Goal: Information Seeking & Learning: Find specific fact

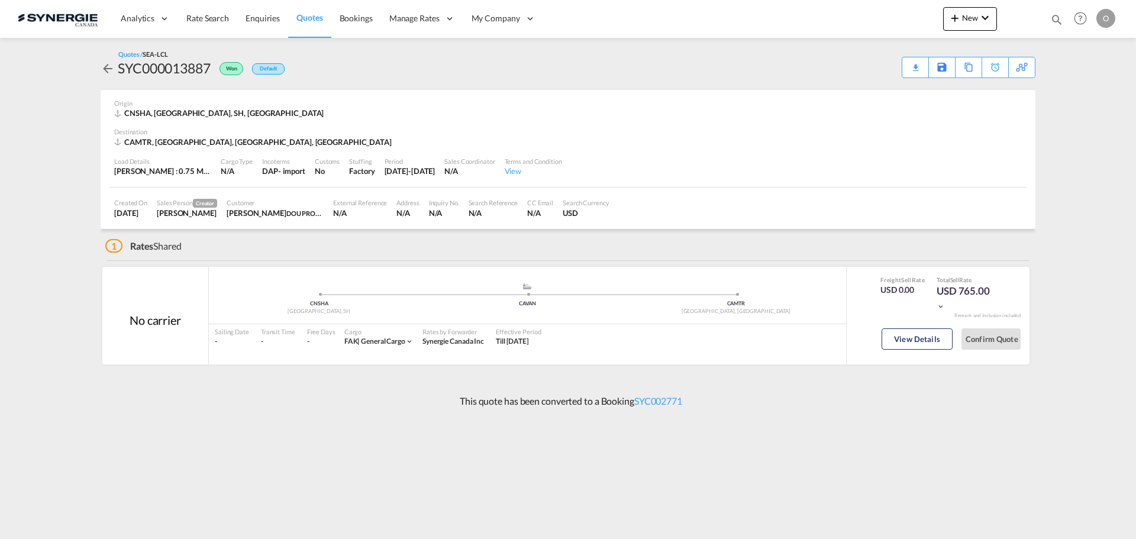
click at [1058, 21] on md-icon "icon-magnify" at bounding box center [1056, 19] width 13 height 13
click at [855, 24] on select "Bookings Quotes Enquiries" at bounding box center [868, 19] width 56 height 21
select select "Quotes"
click at [840, 9] on select "Bookings Quotes Enquiries" at bounding box center [868, 19] width 56 height 21
click at [906, 23] on input at bounding box center [967, 19] width 147 height 21
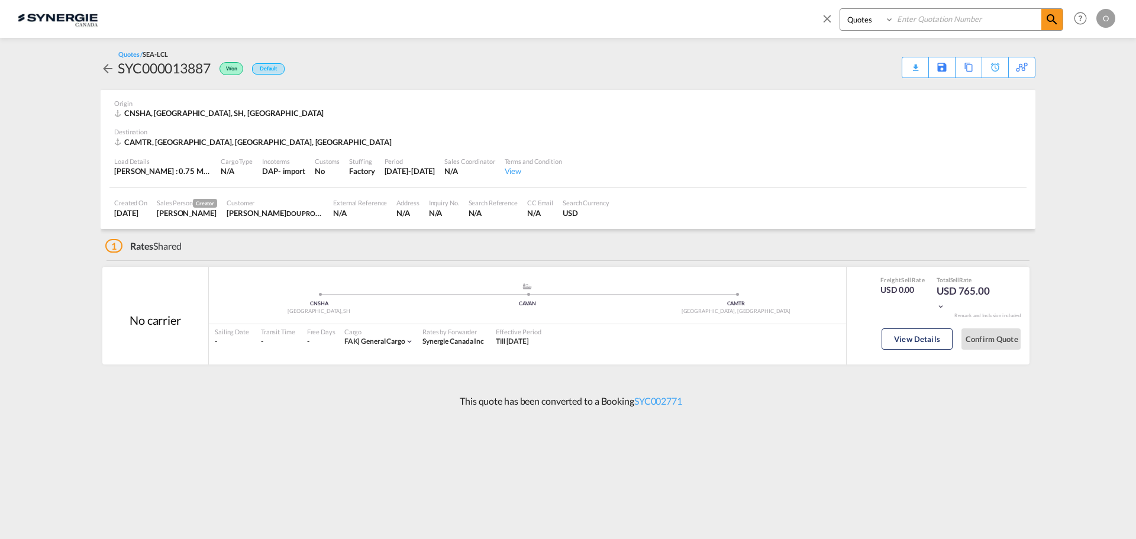
paste input "SYC000013502"
type input "SYC000013502"
click at [1050, 16] on md-icon "icon-magnify" at bounding box center [1052, 19] width 14 height 14
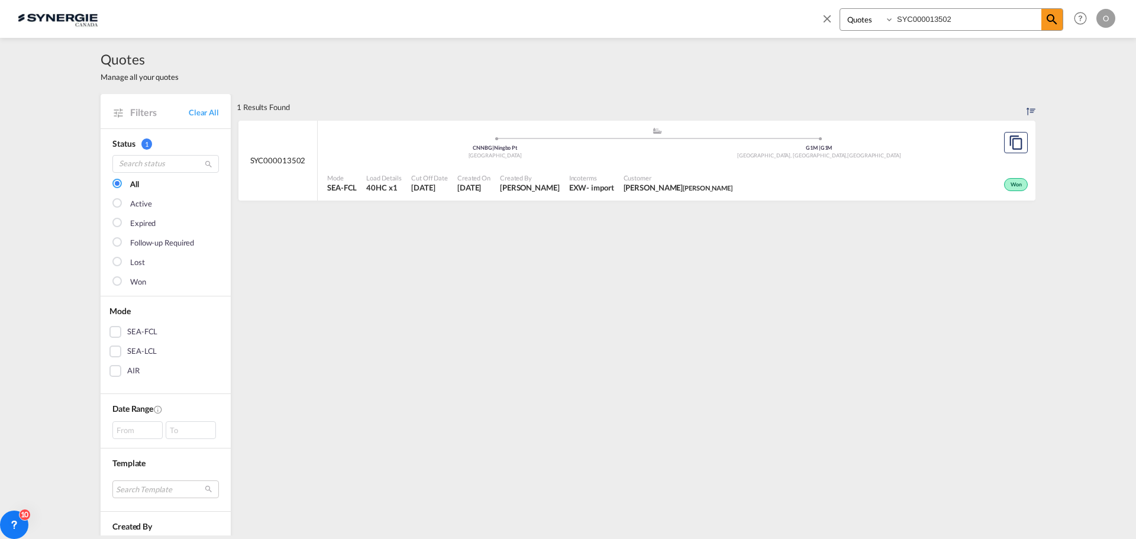
click at [471, 188] on span "[DATE]" at bounding box center [473, 187] width 33 height 11
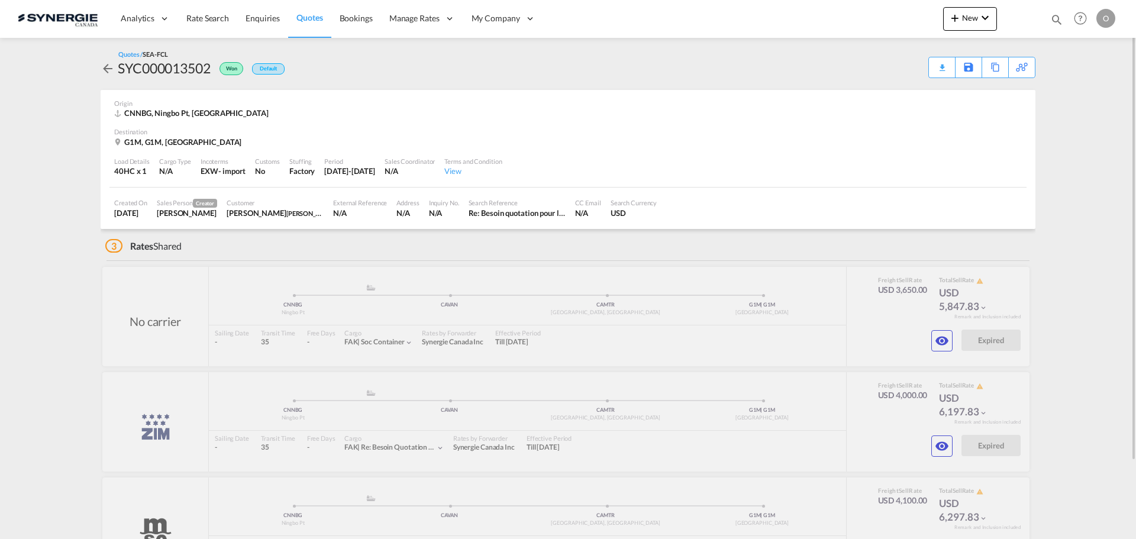
click at [1053, 20] on md-icon "icon-magnify" at bounding box center [1056, 19] width 13 height 13
click at [868, 22] on select "Bookings Quotes Enquiries" at bounding box center [868, 19] width 56 height 21
select select "Quotes"
click at [840, 9] on select "Bookings Quotes Enquiries" at bounding box center [868, 19] width 56 height 21
click at [908, 22] on input at bounding box center [967, 19] width 147 height 21
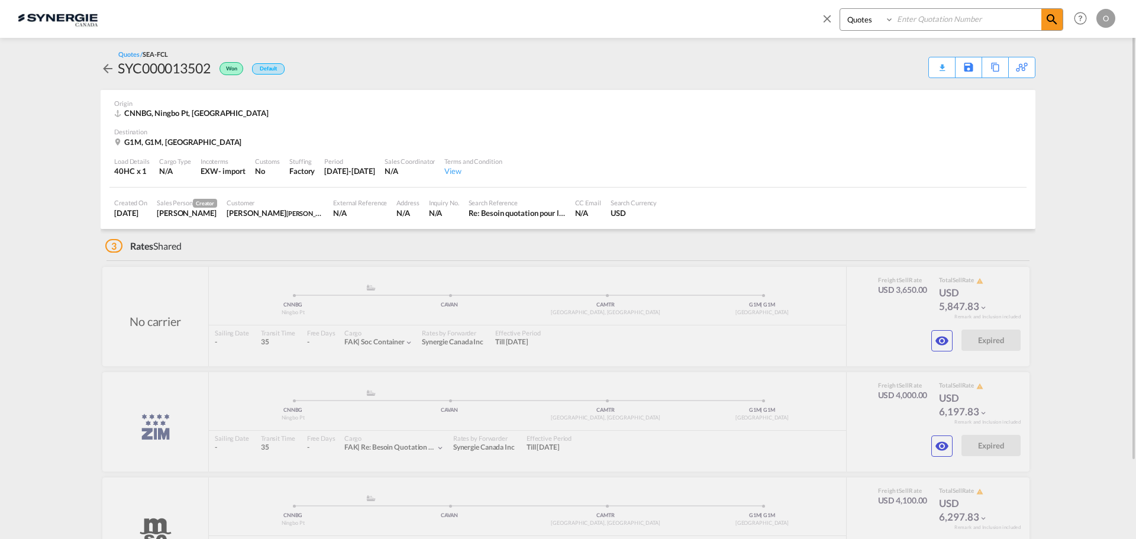
paste input "SYC000013502"
type input "SYC000013502"
click at [1050, 18] on md-icon "icon-magnify" at bounding box center [1052, 19] width 14 height 14
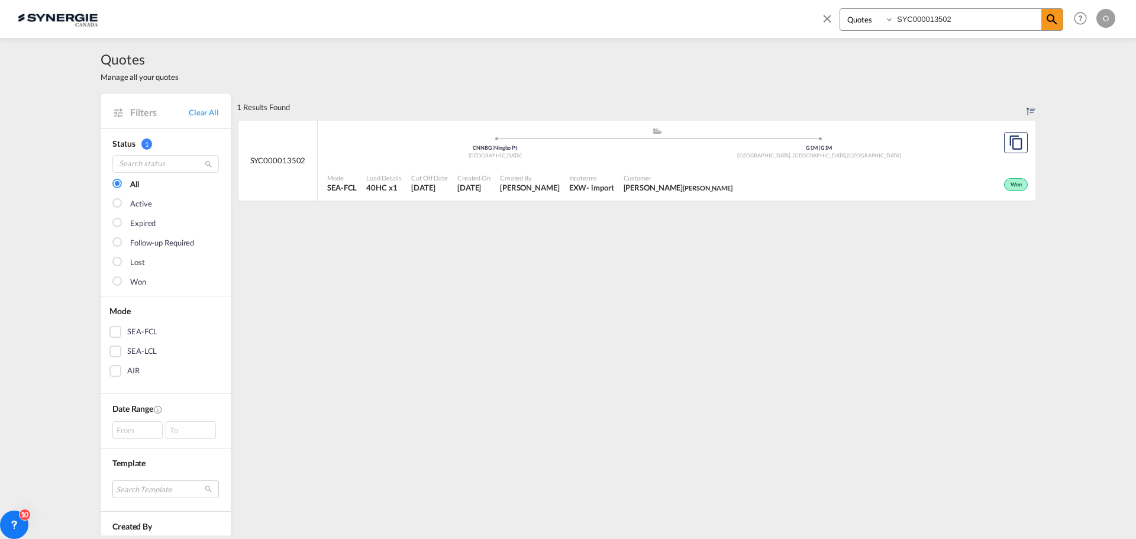
click at [424, 189] on span "[DATE]" at bounding box center [429, 187] width 37 height 11
drag, startPoint x: 961, startPoint y: 19, endPoint x: 792, endPoint y: 12, distance: 169.3
click at [791, 17] on div "Bookings Quotes Enquiries SYC000013502 Help Resources Product Release O My Prof…" at bounding box center [568, 18] width 1100 height 37
paste input "SYC000013650"
type input "SYC000013650"
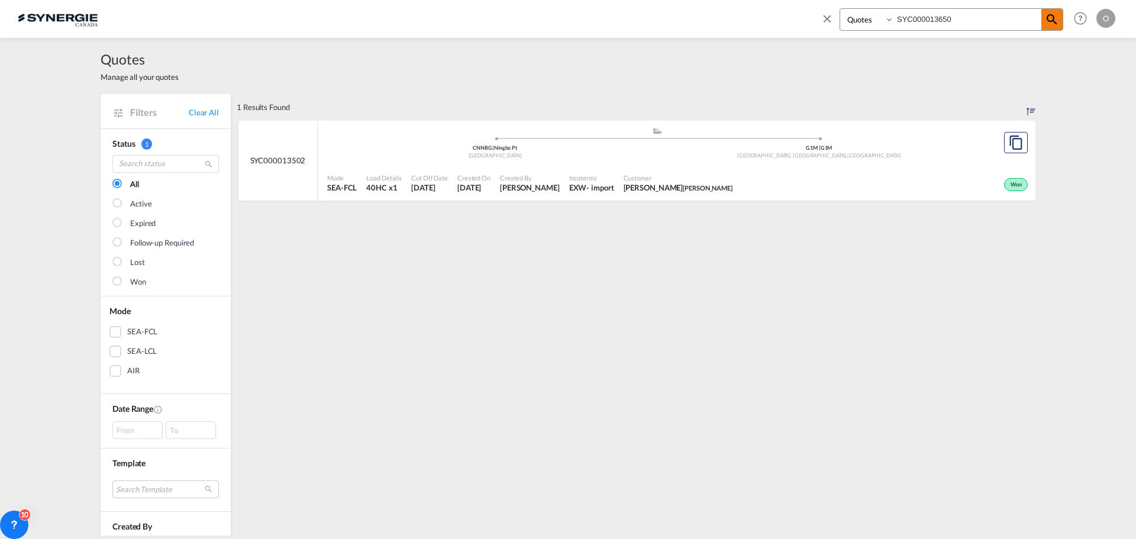
click at [1048, 21] on md-icon "icon-magnify" at bounding box center [1052, 19] width 14 height 14
click at [539, 187] on span "[PERSON_NAME]" at bounding box center [530, 187] width 60 height 11
drag, startPoint x: 964, startPoint y: 21, endPoint x: 648, endPoint y: 35, distance: 316.8
click at [654, 37] on div "Bookings Quotes Enquiries SYC000013650 Help Resources Product Release O My Prof…" at bounding box center [568, 19] width 1100 height 38
paste input "SYC000013500"
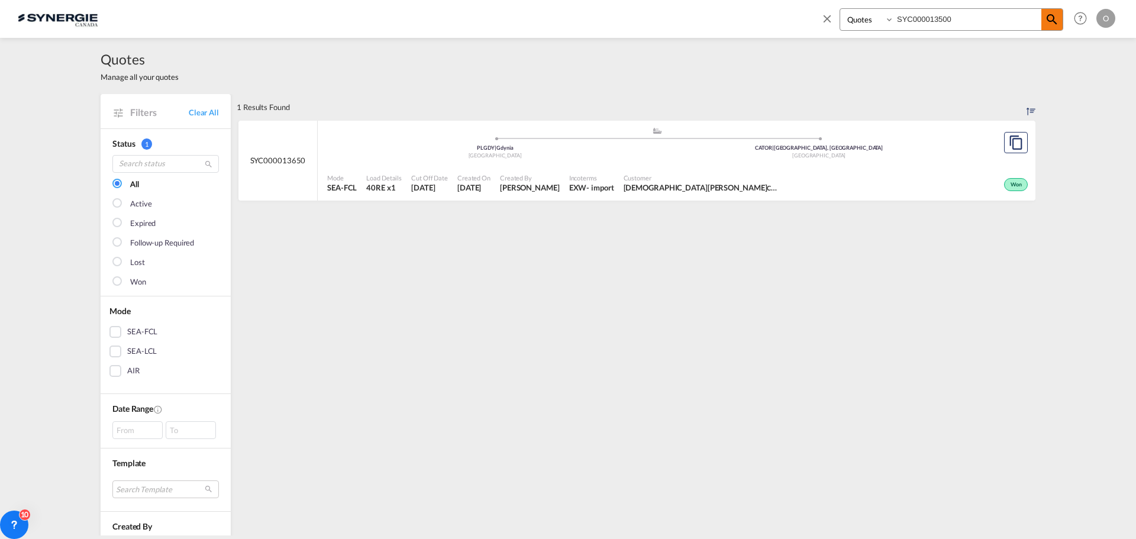
type input "SYC000013500"
click at [1049, 18] on md-icon "icon-magnify" at bounding box center [1052, 19] width 14 height 14
click at [390, 190] on span "14.28 W/M" at bounding box center [386, 187] width 40 height 9
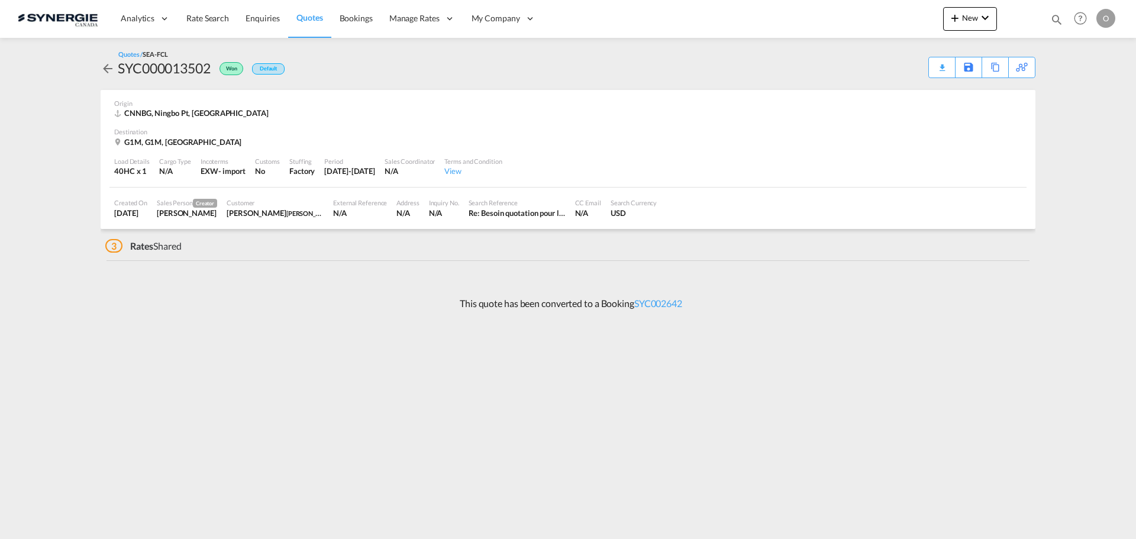
click at [633, 208] on div "USD" at bounding box center [633, 213] width 47 height 11
click at [921, 68] on div "Download Quote" at bounding box center [918, 66] width 60 height 19
click at [657, 303] on link "SYC002642" at bounding box center [658, 303] width 48 height 11
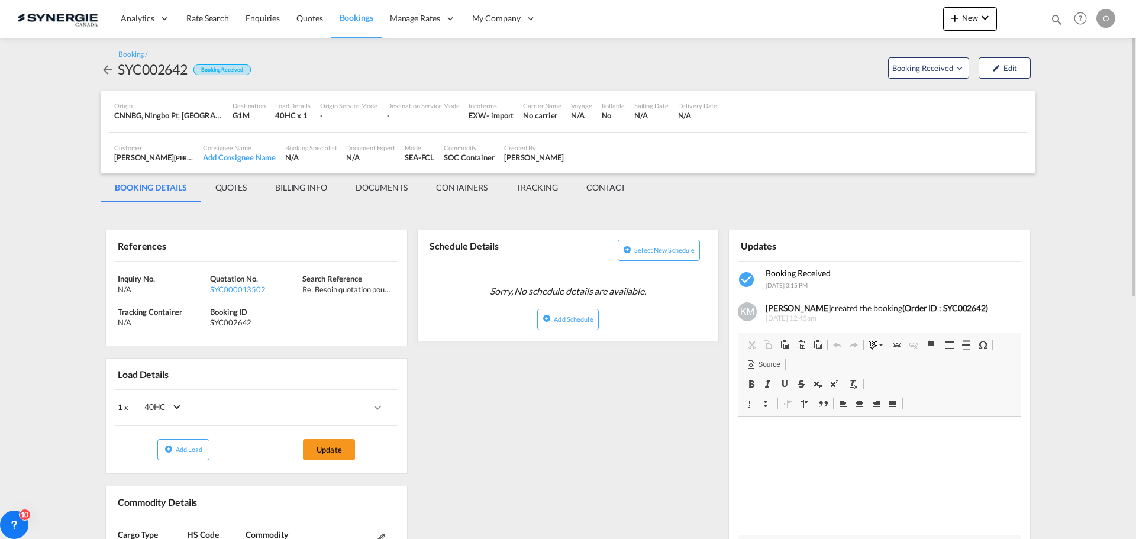
click at [286, 117] on div "40HC x 1" at bounding box center [292, 115] width 35 height 11
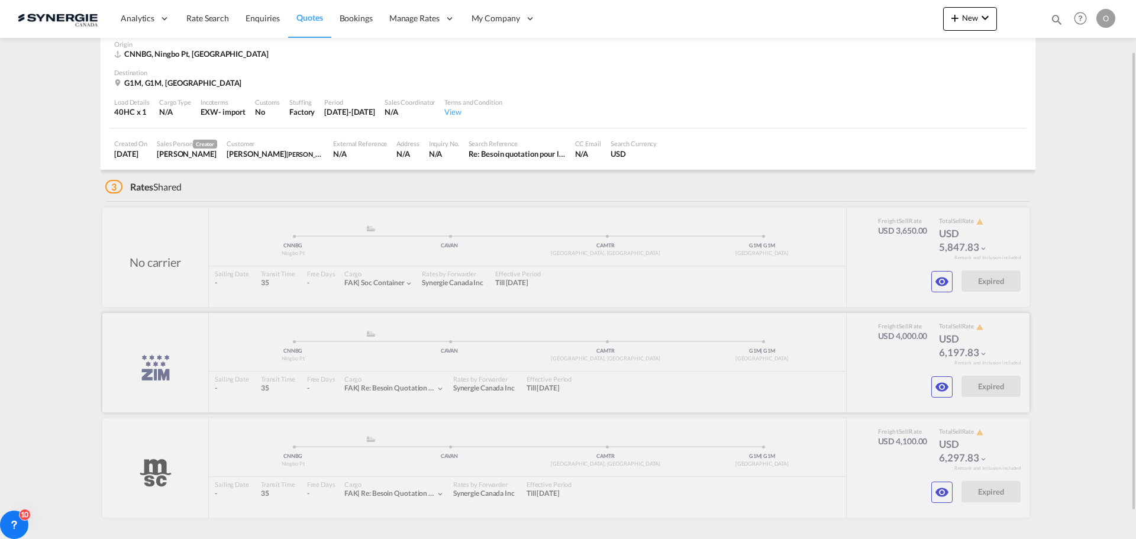
scroll to position [91, 0]
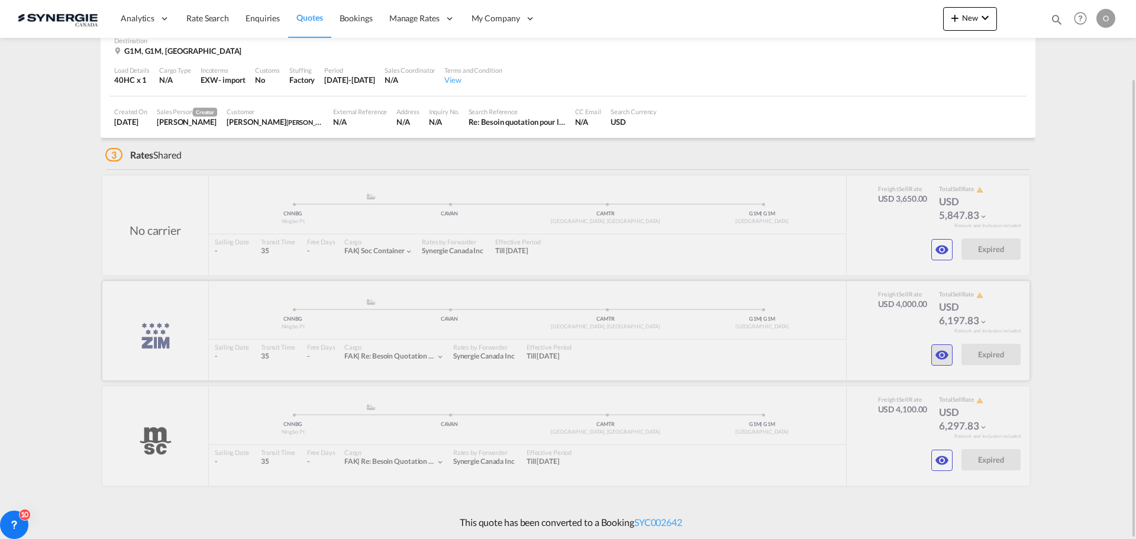
click at [939, 257] on md-icon "icon-eye" at bounding box center [942, 250] width 14 height 14
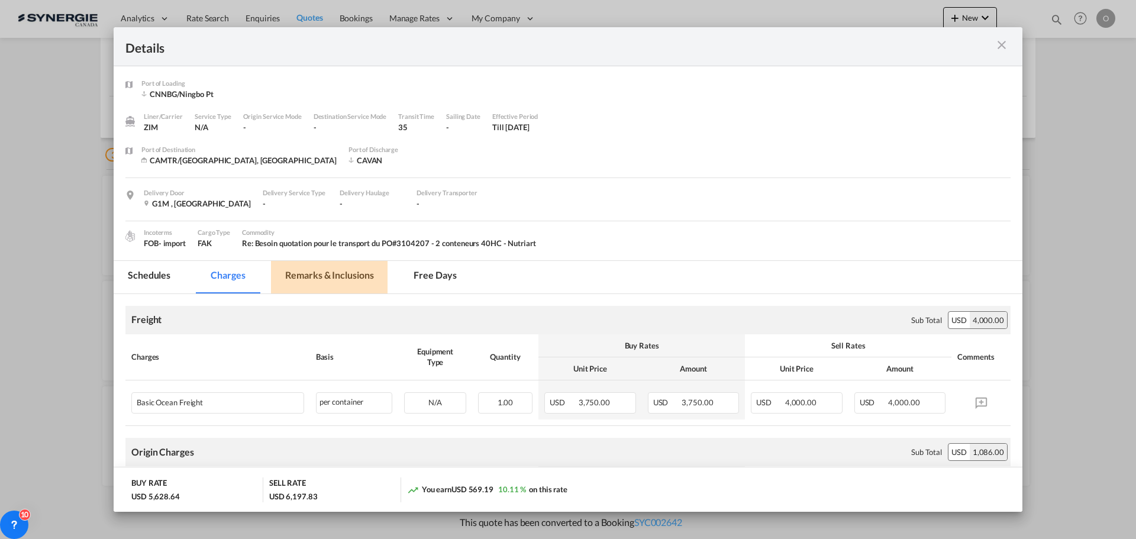
click at [318, 274] on md-tab-item "Remarks & Inclusions" at bounding box center [329, 277] width 117 height 33
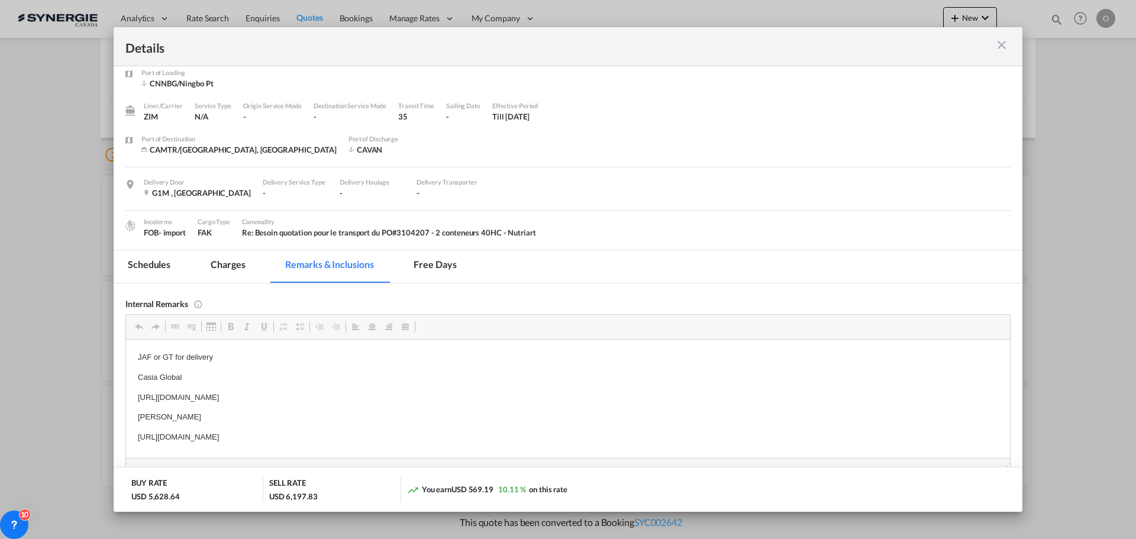
scroll to position [0, 0]
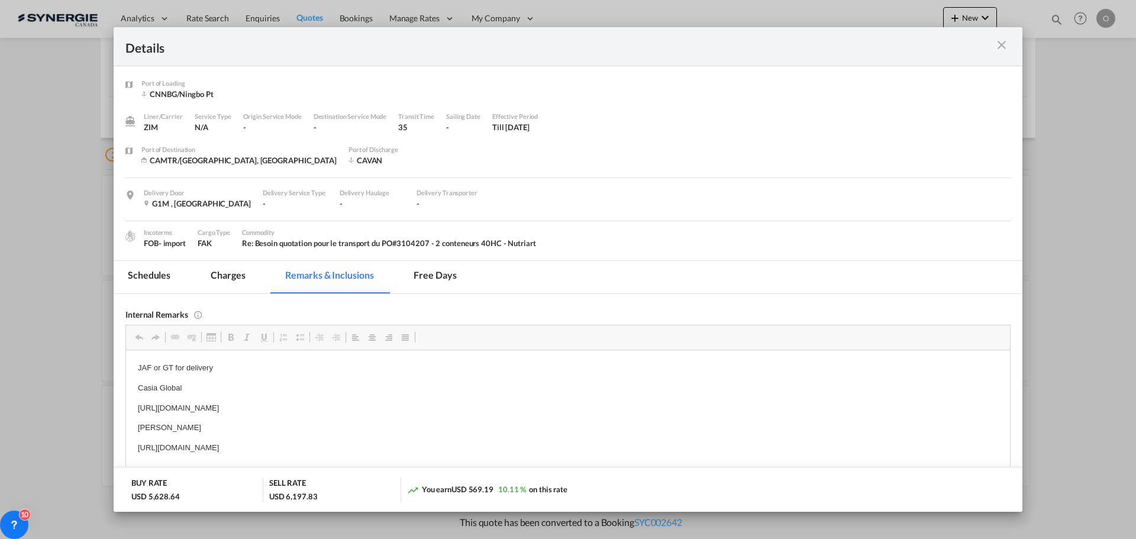
click at [1005, 46] on md-icon "icon-close m-3 fg-AAA8AD cursor" at bounding box center [1001, 45] width 14 height 14
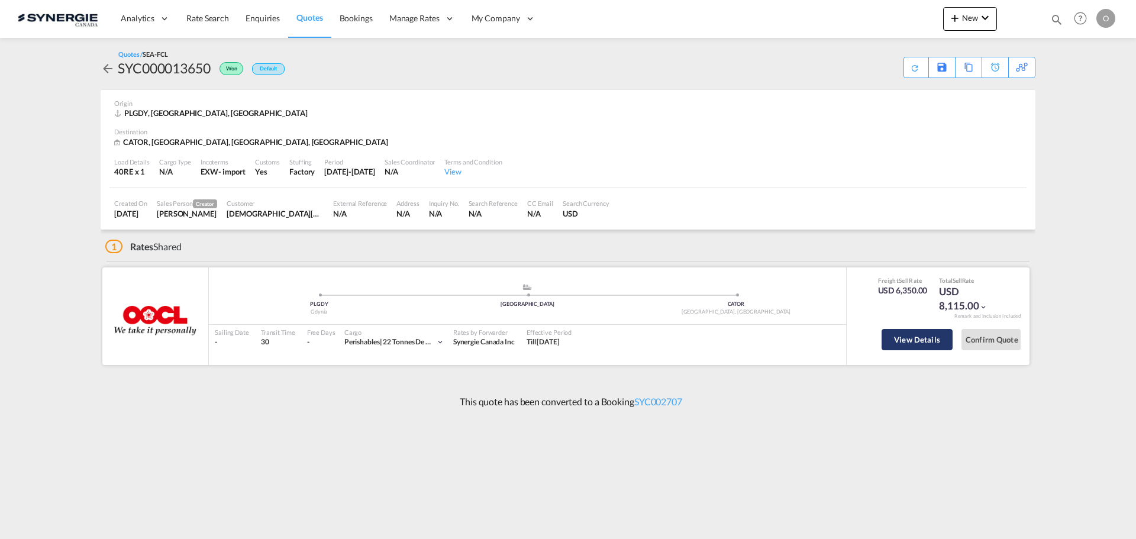
click at [906, 339] on button "View Details" at bounding box center [916, 339] width 71 height 21
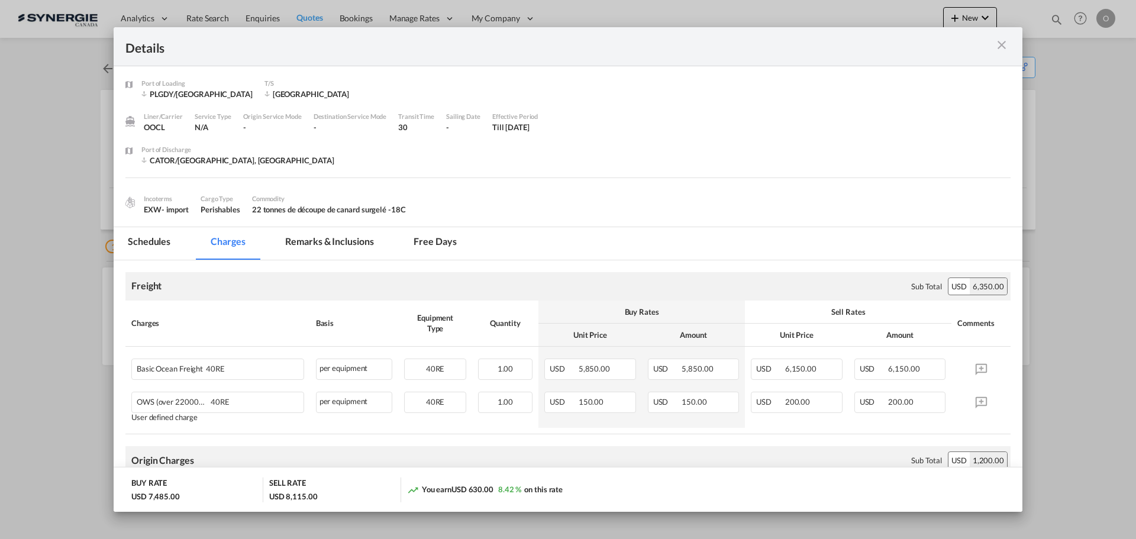
click at [316, 247] on md-tab-item "Remarks & Inclusions" at bounding box center [329, 243] width 117 height 33
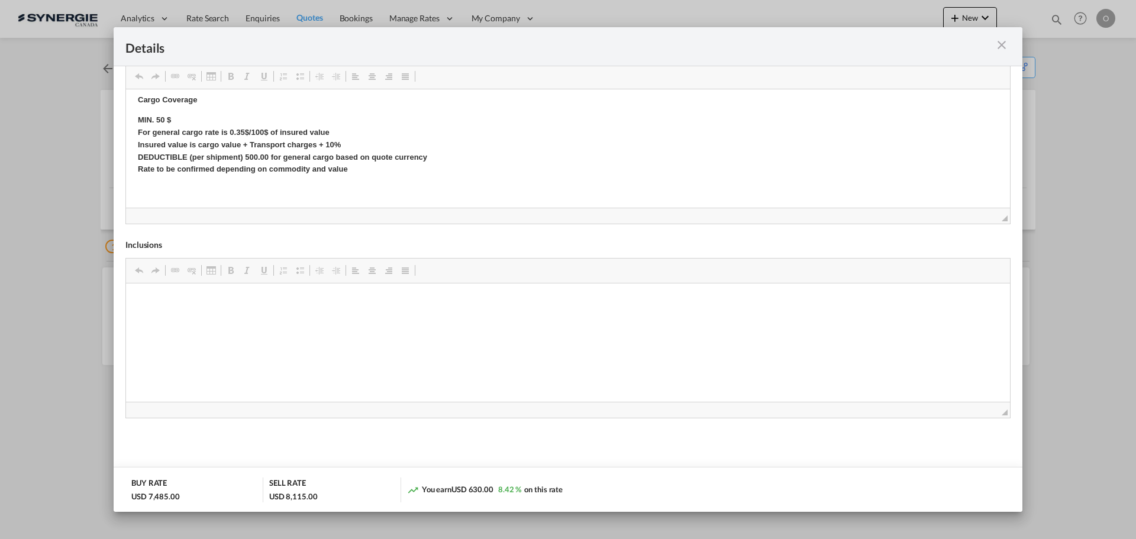
scroll to position [419, 0]
click at [1003, 48] on md-icon "icon-close m-3 fg-AAA8AD cursor" at bounding box center [1001, 45] width 14 height 14
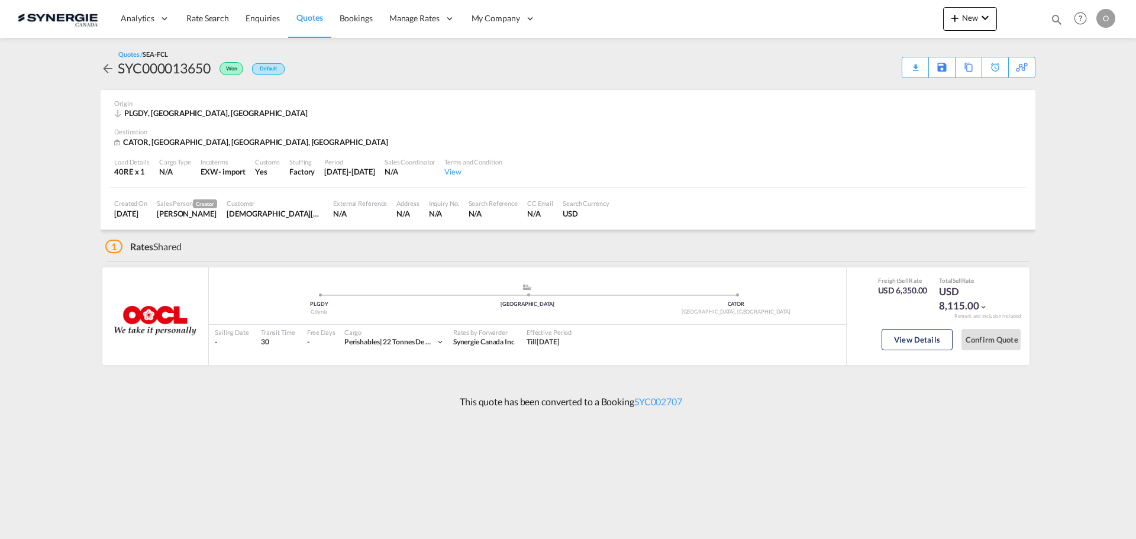
scroll to position [0, 0]
click at [903, 343] on button "View Details" at bounding box center [916, 339] width 71 height 21
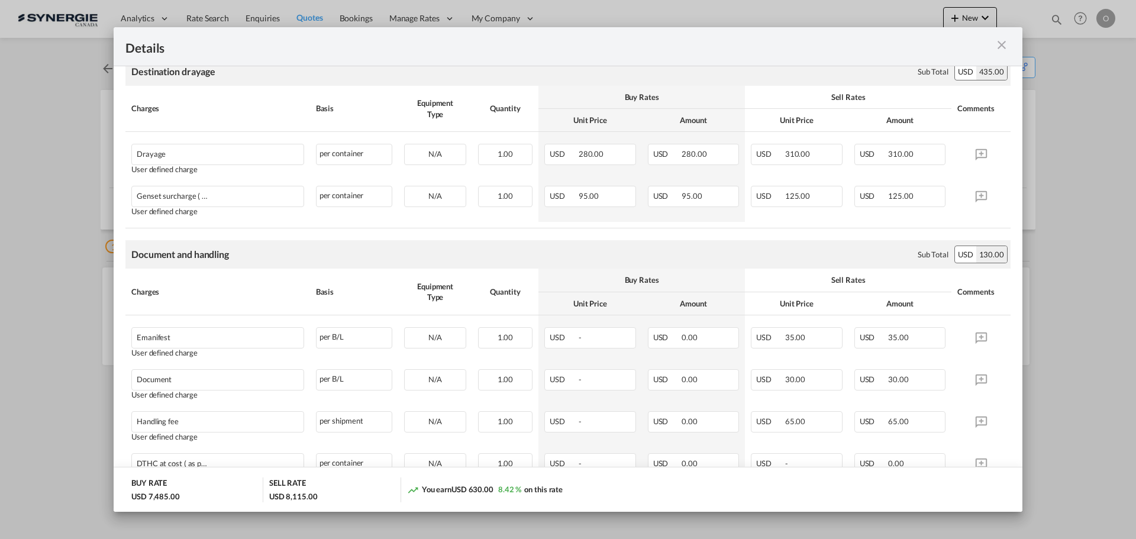
scroll to position [591, 0]
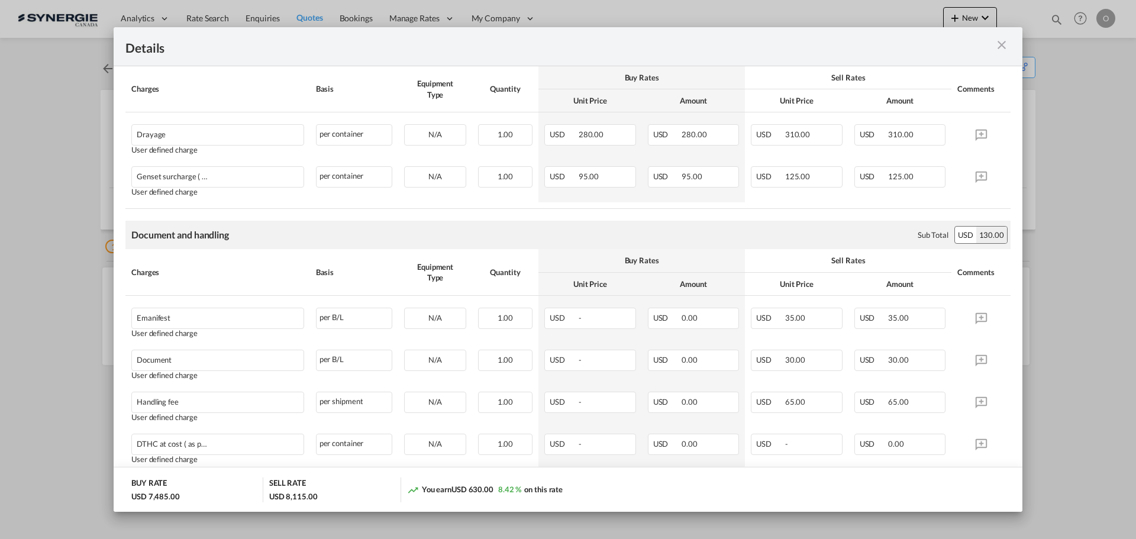
click at [1002, 46] on md-icon "icon-close m-3 fg-AAA8AD cursor" at bounding box center [1001, 45] width 14 height 14
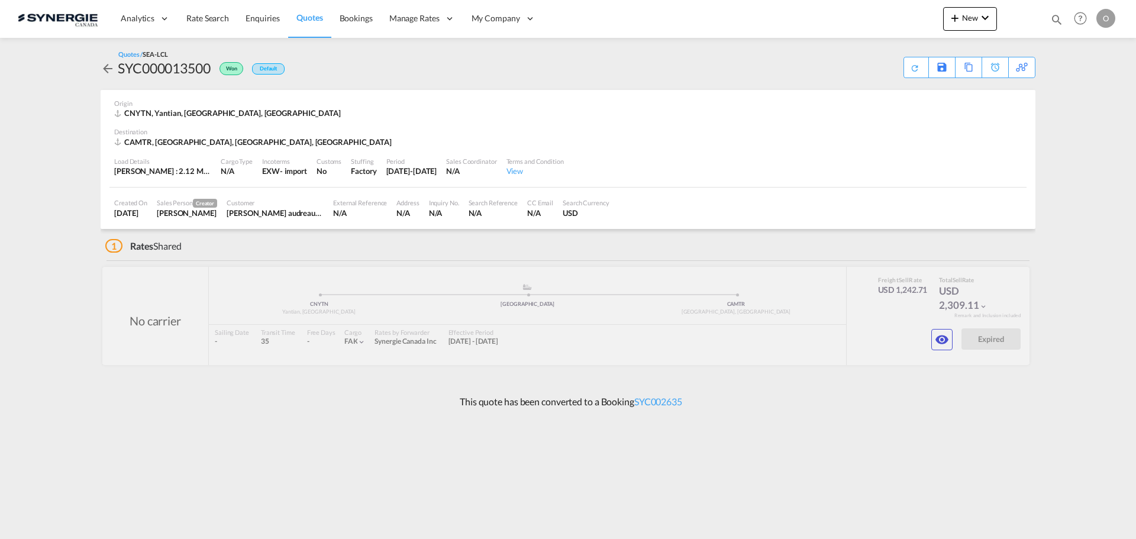
click at [280, 214] on div "[PERSON_NAME] audreau-[PERSON_NAME] SOJA&CO." at bounding box center [275, 213] width 97 height 11
click at [945, 342] on md-icon "icon-eye" at bounding box center [942, 339] width 14 height 14
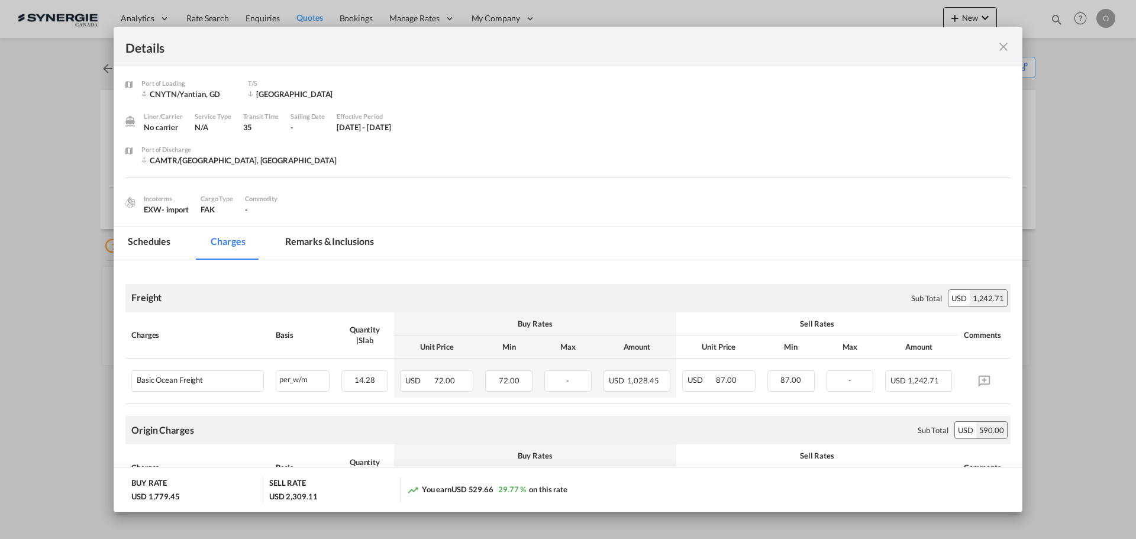
click at [337, 240] on md-tab-item "Remarks & Inclusions" at bounding box center [329, 243] width 117 height 33
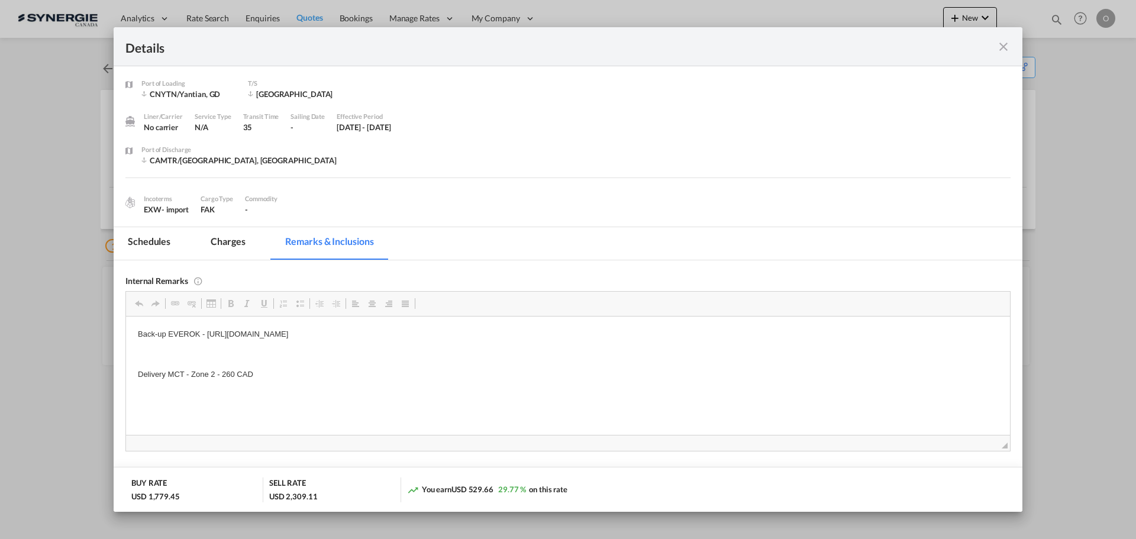
click at [231, 245] on md-tab-item "Charges" at bounding box center [227, 243] width 63 height 33
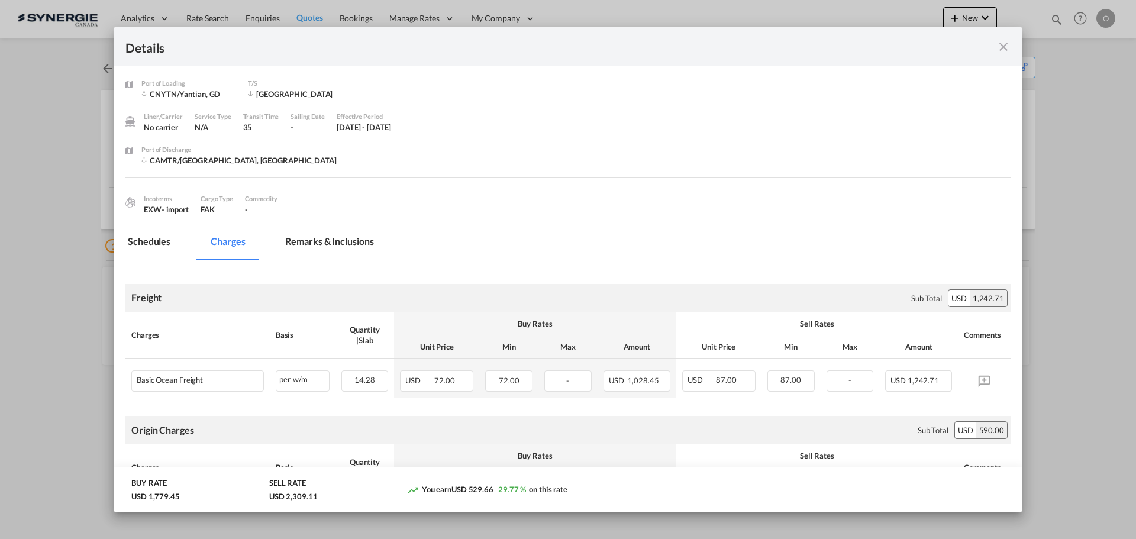
click at [330, 243] on md-tab-item "Remarks & Inclusions" at bounding box center [329, 243] width 117 height 33
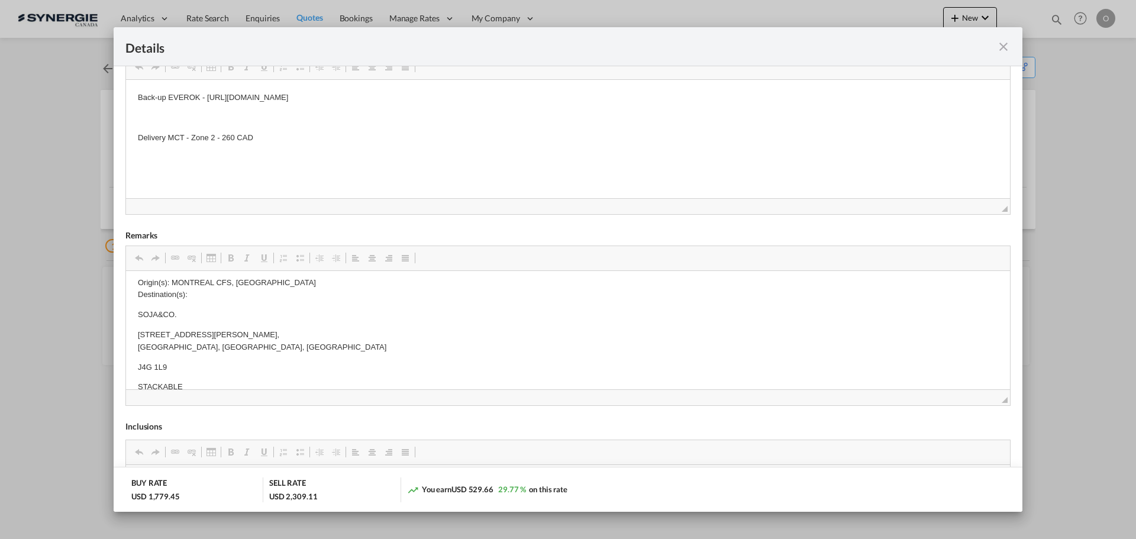
scroll to position [508, 0]
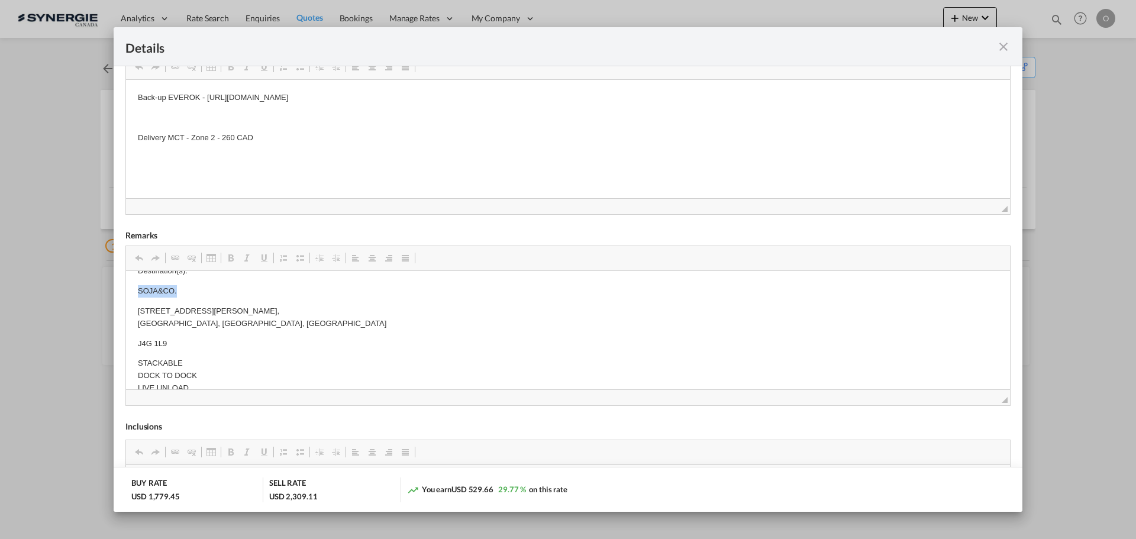
drag, startPoint x: 137, startPoint y: 287, endPoint x: 177, endPoint y: 287, distance: 40.2
click at [177, 287] on html "Origin Charges: Pick-up location : Skillful Printing Factory ([GEOGRAPHIC_DATA]…" at bounding box center [568, 233] width 884 height 942
click at [189, 303] on span "Copy" at bounding box center [199, 298] width 37 height 17
copy p "SOJA&CO."
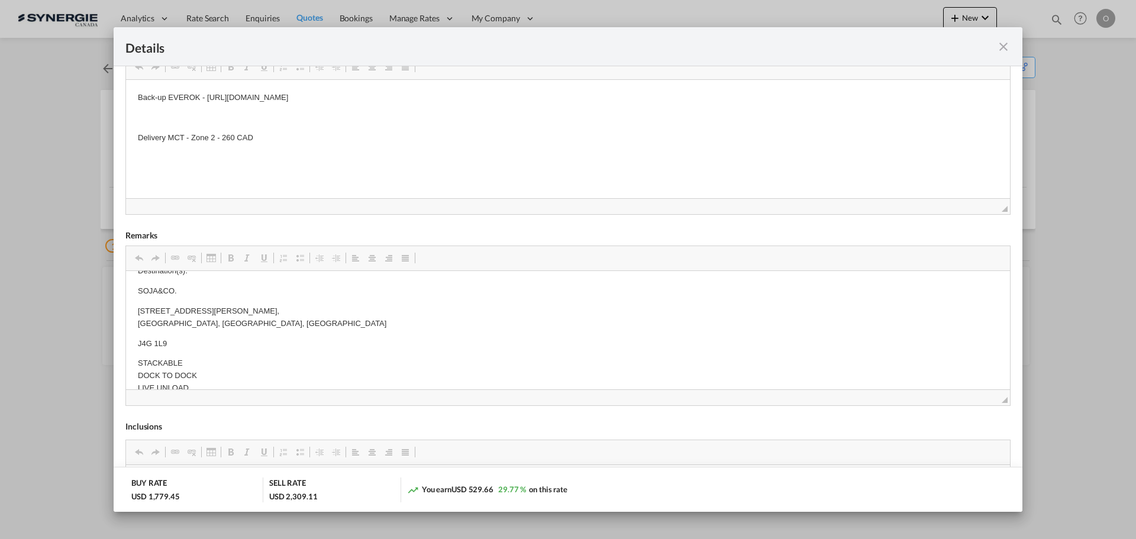
scroll to position [508, 0]
click at [247, 331] on body "Origin Charges: Pick-up location : Skillful Printing Factory ([GEOGRAPHIC_DATA]…" at bounding box center [568, 233] width 860 height 918
drag, startPoint x: 193, startPoint y: 321, endPoint x: 219, endPoint y: 342, distance: 34.0
click at [213, 333] on span "Copy" at bounding box center [225, 329] width 37 height 17
copy body "[STREET_ADDRESS][PERSON_NAME]"
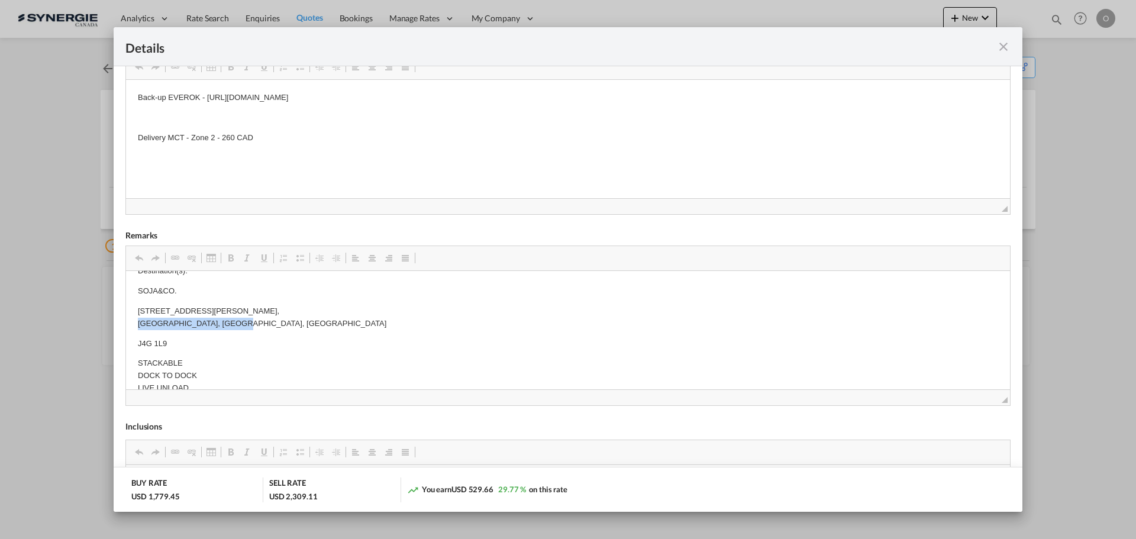
drag, startPoint x: 232, startPoint y: 322, endPoint x: 139, endPoint y: 323, distance: 92.9
click at [139, 323] on p "[STREET_ADDRESS][PERSON_NAME]" at bounding box center [568, 317] width 860 height 25
click at [163, 328] on span "Copy" at bounding box center [175, 331] width 37 height 17
copy p "[GEOGRAPHIC_DATA], [GEOGRAPHIC_DATA], [GEOGRAPHIC_DATA]"
click at [144, 342] on body "Origin Charges: Pick-up location : Skillful Printing Factory ([GEOGRAPHIC_DATA]…" at bounding box center [568, 233] width 860 height 918
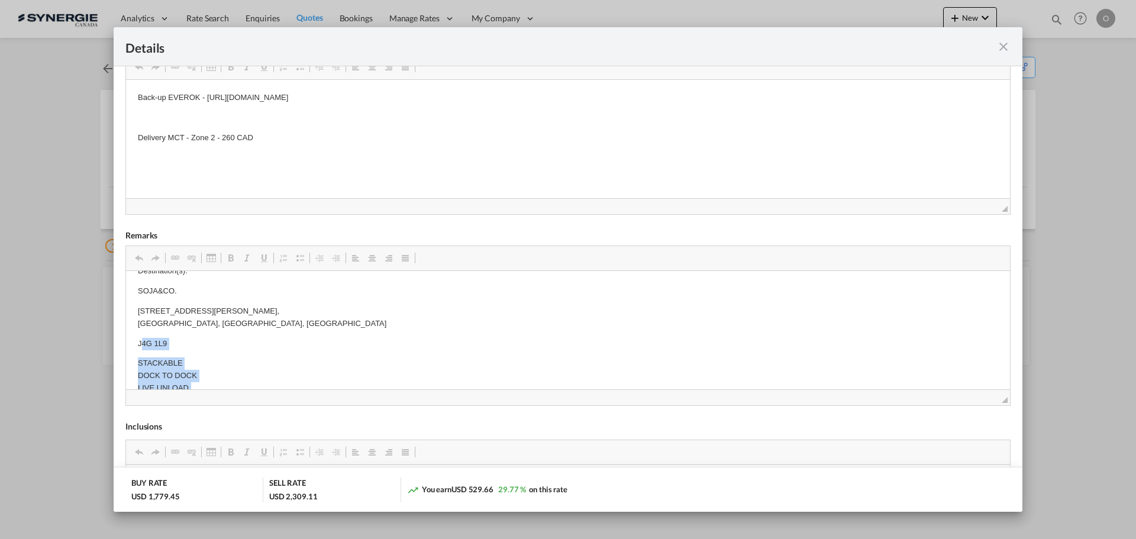
click at [182, 342] on p "J4G 1L9" at bounding box center [568, 343] width 860 height 12
drag, startPoint x: 167, startPoint y: 341, endPoint x: 137, endPoint y: 341, distance: 30.2
click at [137, 341] on html "Origin Charges: Pick-up location : Skillful Printing Factory ([GEOGRAPHIC_DATA]…" at bounding box center [568, 233] width 884 height 942
drag, startPoint x: 172, startPoint y: 352, endPoint x: 388, endPoint y: 455, distance: 239.7
click at [172, 352] on span "Copy" at bounding box center [178, 349] width 37 height 17
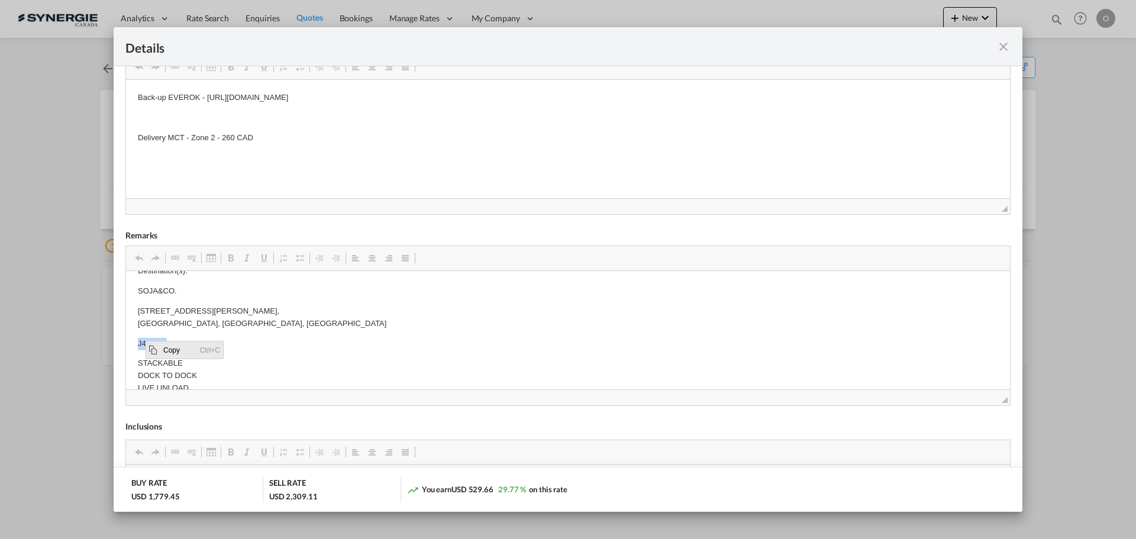
copy p "J4G 1L9"
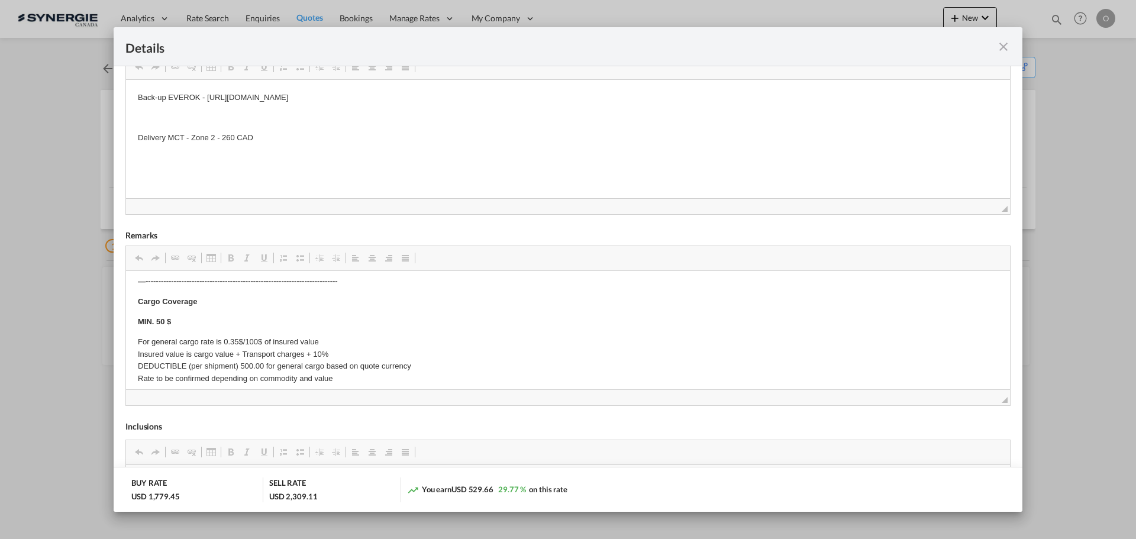
scroll to position [823, 0]
click at [1006, 47] on md-icon "icon-close fg-AAA8AD m-0 cursor" at bounding box center [1003, 47] width 14 height 14
